Goal: Contribute content

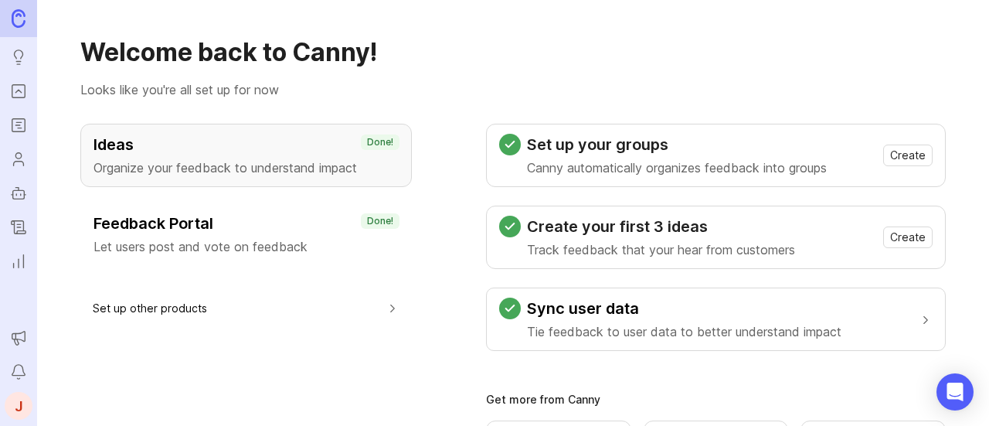
click at [15, 95] on icon "Portal" at bounding box center [18, 91] width 17 height 19
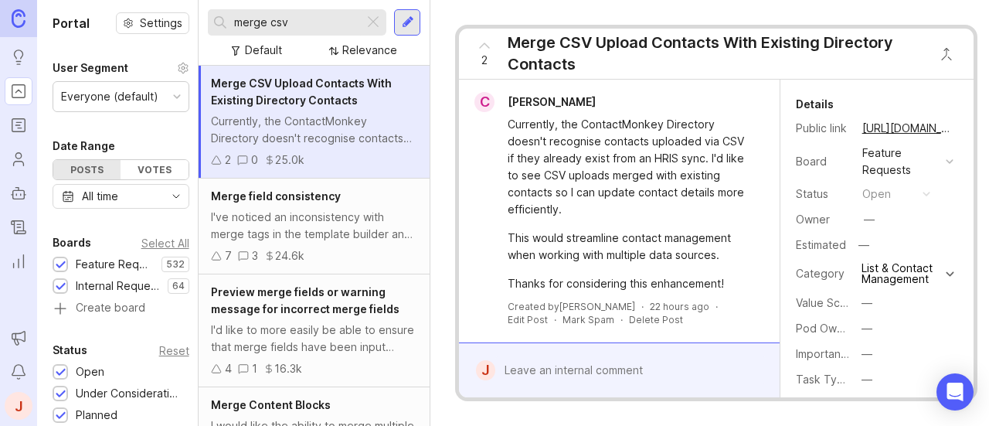
click at [412, 22] on div at bounding box center [408, 22] width 12 height 14
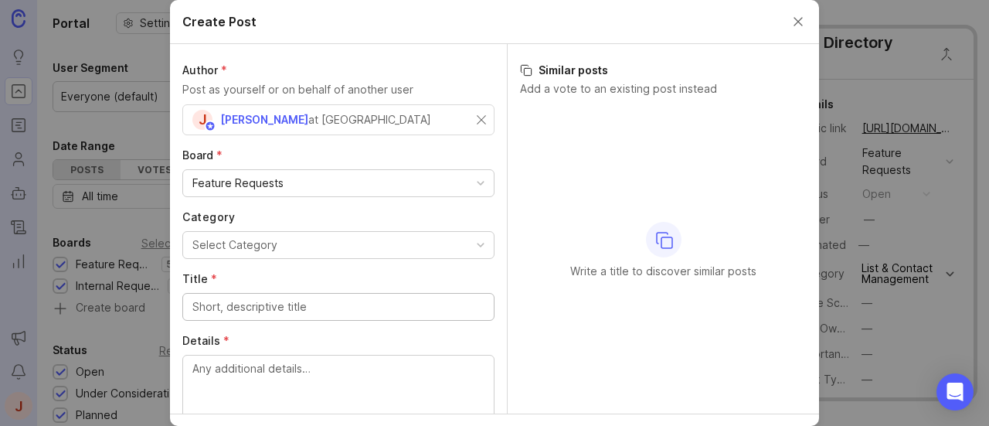
click at [283, 186] on div "Feature Requests" at bounding box center [338, 183] width 310 height 26
drag, startPoint x: 229, startPoint y: 307, endPoint x: 246, endPoint y: 307, distance: 17.0
click at [229, 307] on input "Title *" at bounding box center [338, 306] width 292 height 17
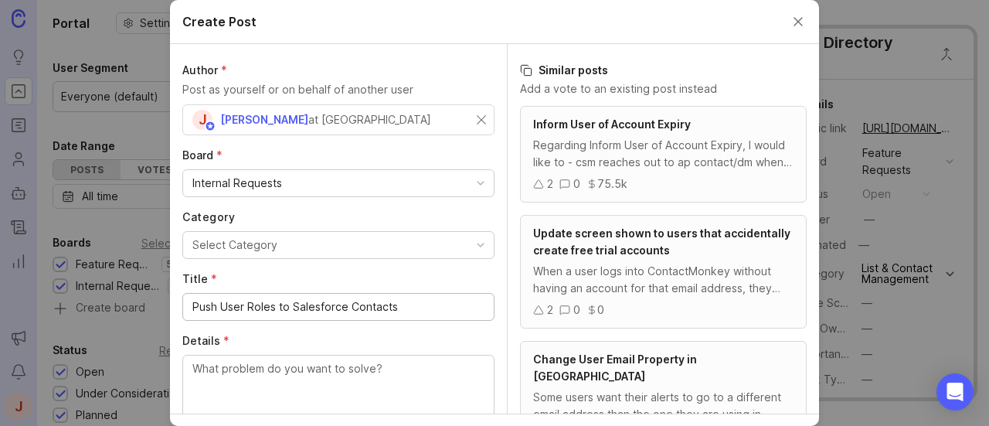
click at [241, 302] on input "Push User Roles to Salesforce Contacts" at bounding box center [338, 306] width 292 height 17
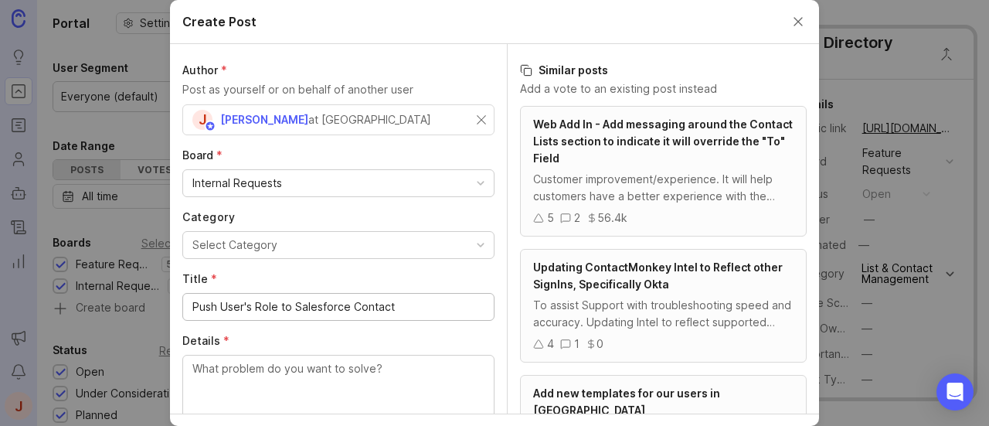
type input "Push User's Role to Salesforce Contact"
